Goal: Navigation & Orientation: Find specific page/section

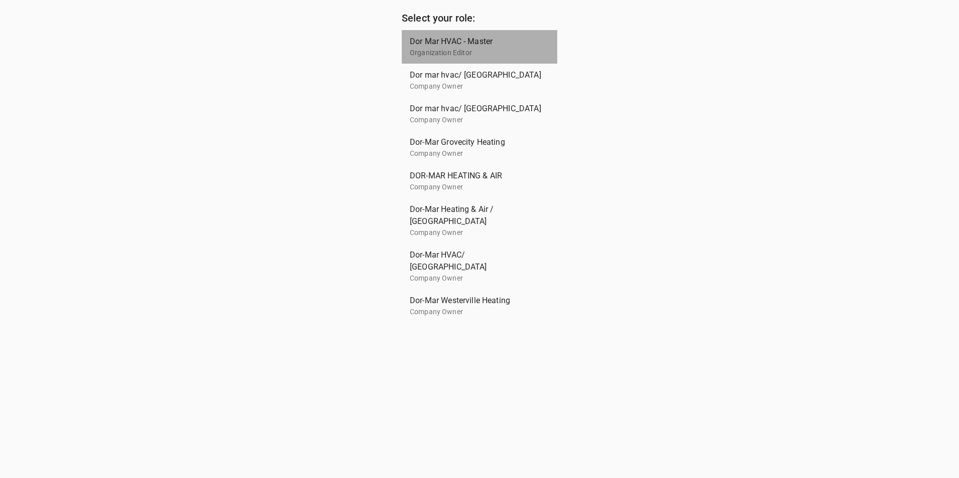
click at [442, 42] on span "Dor Mar HVAC - Master" at bounding box center [475, 42] width 131 height 12
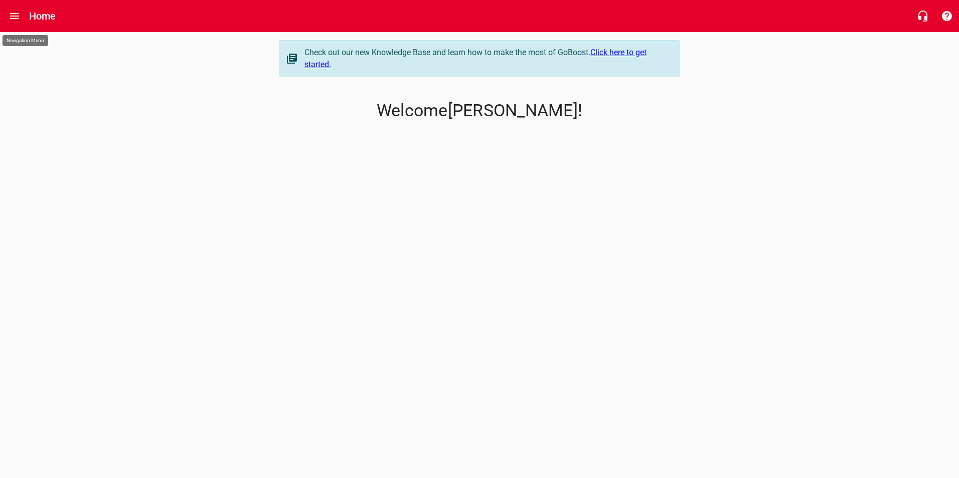
click at [15, 14] on icon "Open drawer" at bounding box center [14, 16] width 9 height 6
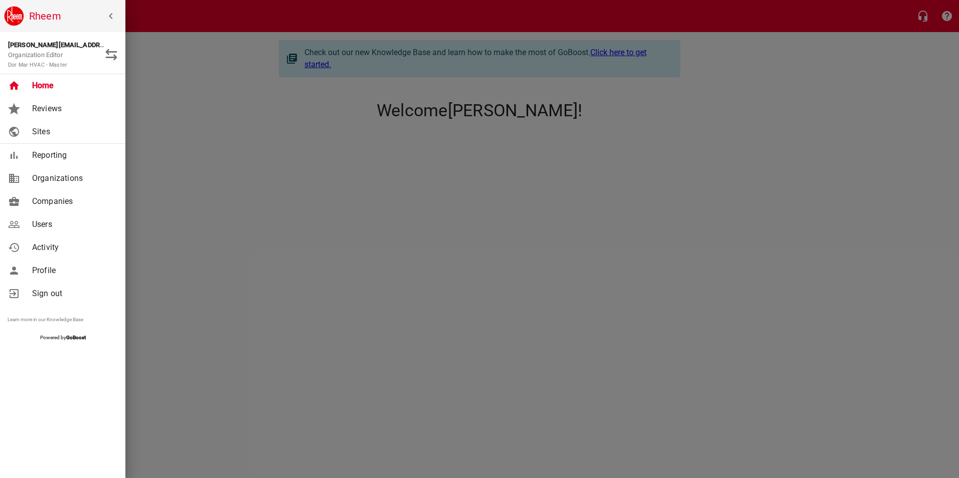
click at [59, 85] on span "Home" at bounding box center [72, 86] width 81 height 12
click at [48, 85] on span "Home" at bounding box center [72, 86] width 81 height 12
click at [358, 193] on div at bounding box center [479, 239] width 959 height 478
